Goal: Register for event/course

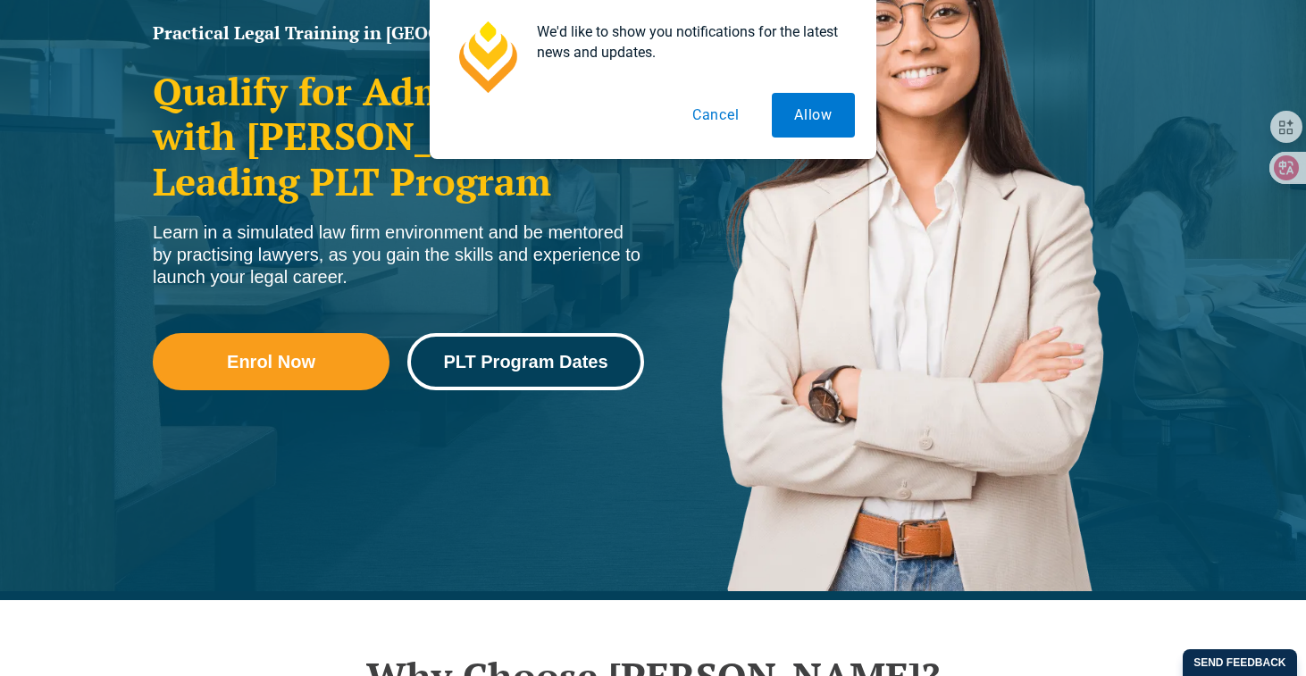
click at [478, 357] on span "PLT Program Dates" at bounding box center [525, 362] width 164 height 18
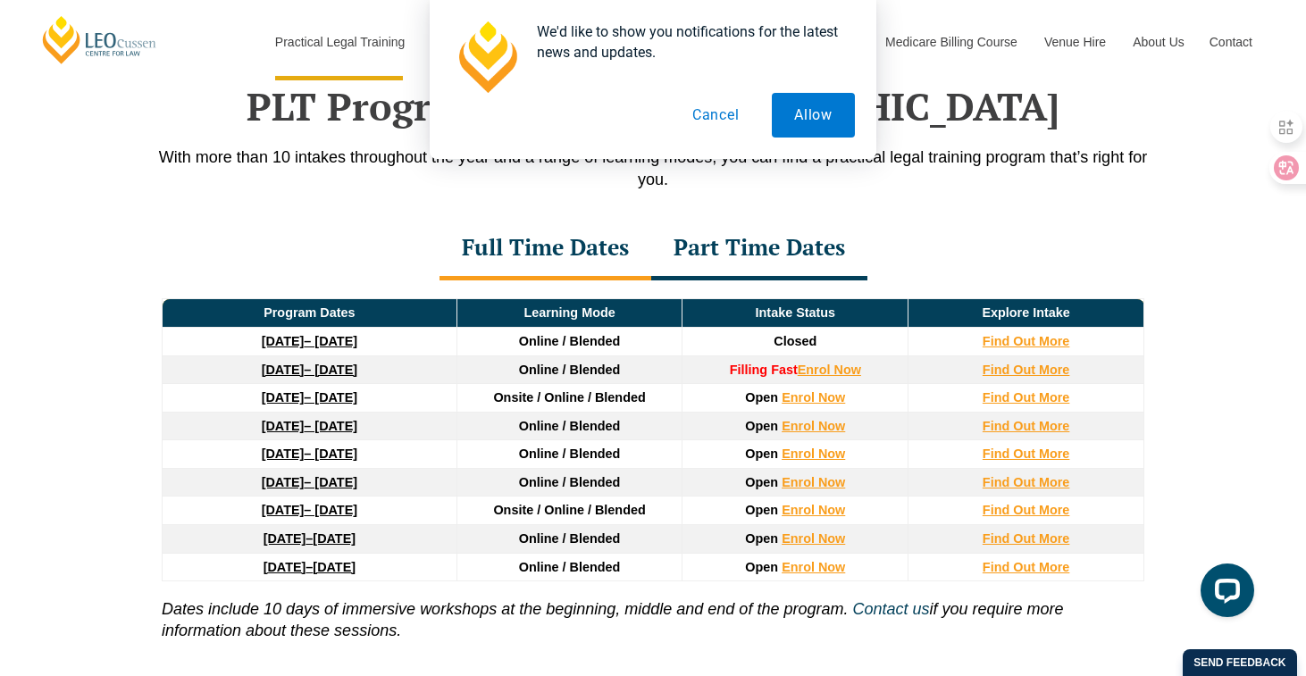
click at [406, 377] on td "8 December 2025 – 8 May 2026" at bounding box center [310, 370] width 295 height 29
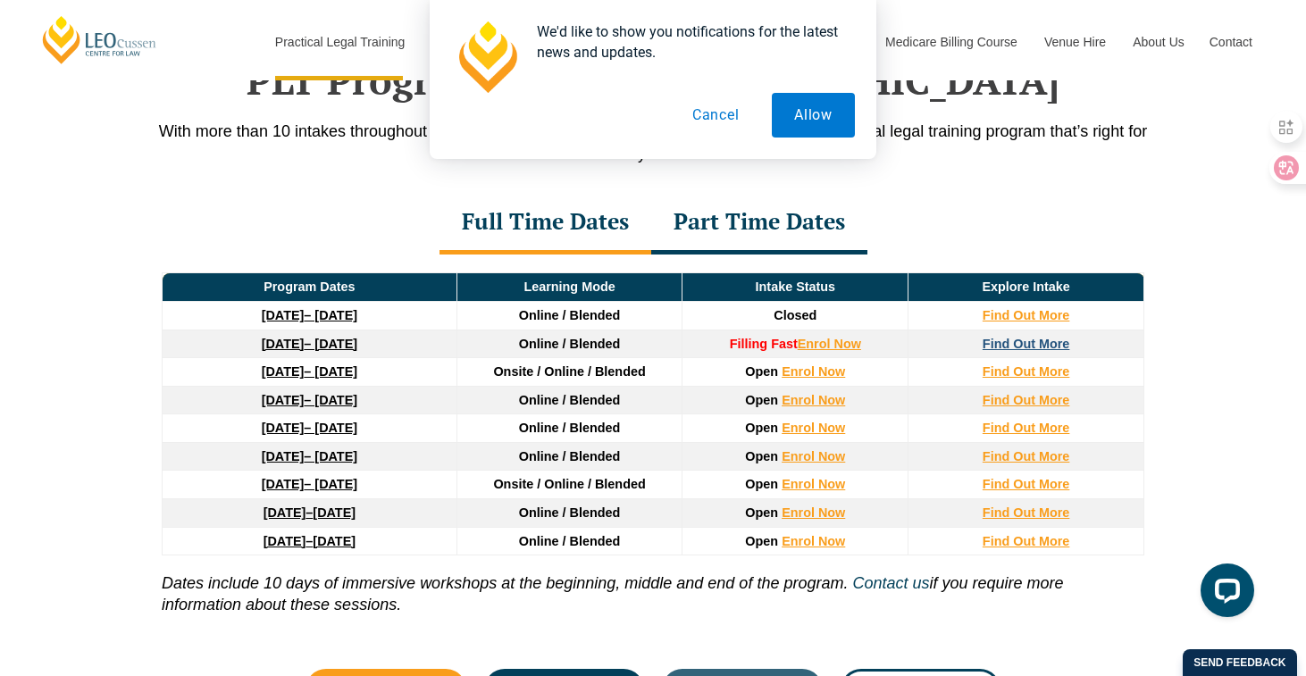
click at [1036, 351] on strong "Find Out More" at bounding box center [1027, 344] width 88 height 14
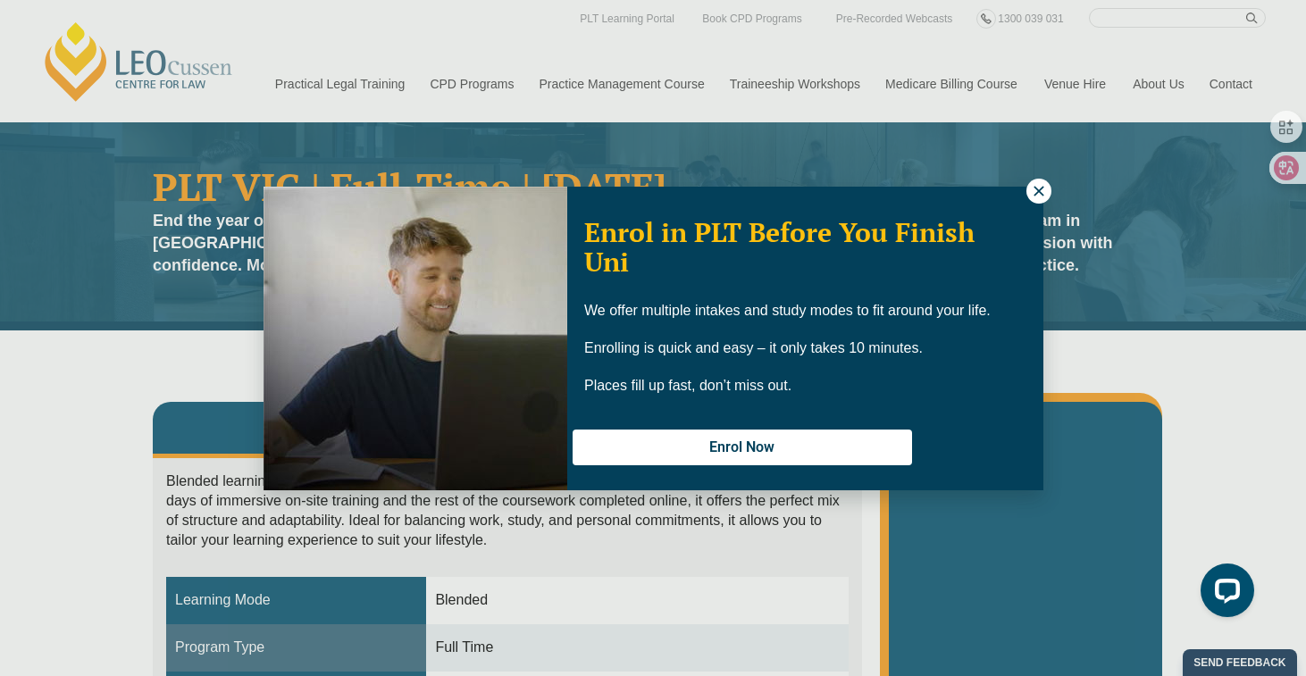
click at [1019, 199] on div "Enrol in PLT Before You Finish Uni We offer multiple intakes and study modes to…" at bounding box center [805, 338] width 476 height 298
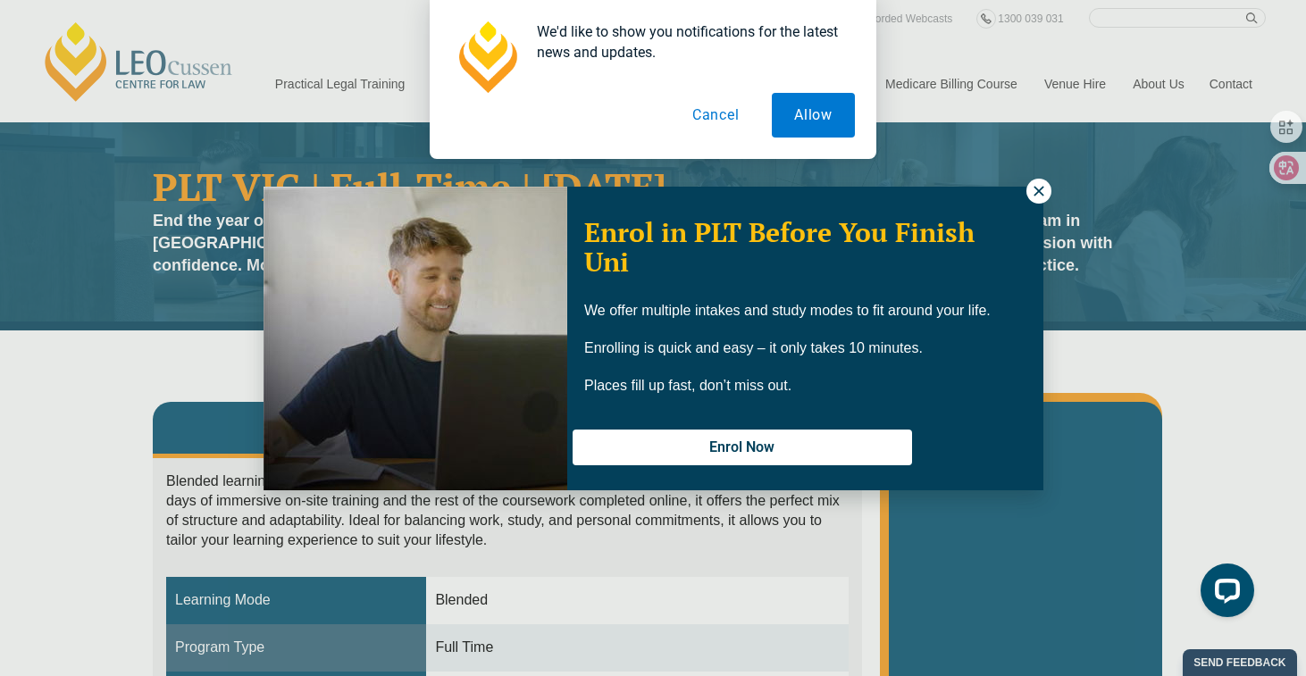
click at [734, 118] on button "Cancel" at bounding box center [716, 115] width 92 height 45
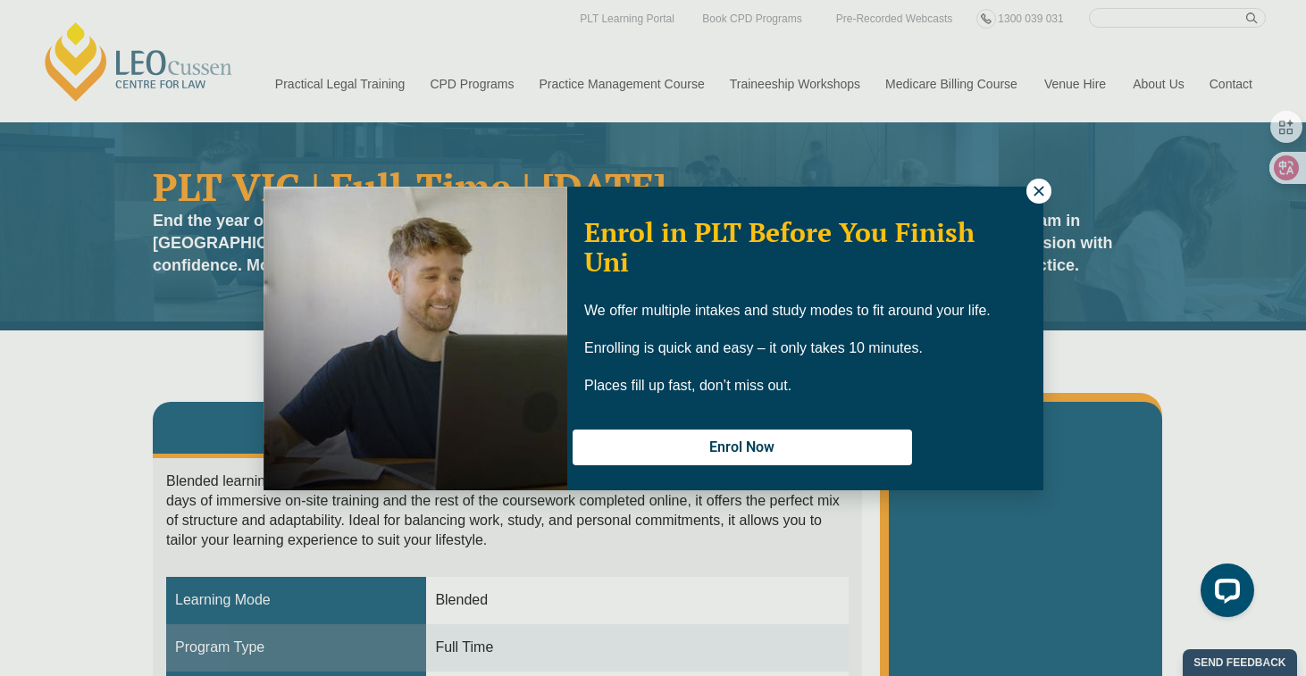
click at [1034, 191] on icon at bounding box center [1039, 191] width 16 height 16
